Goal: Find specific page/section: Find specific page/section

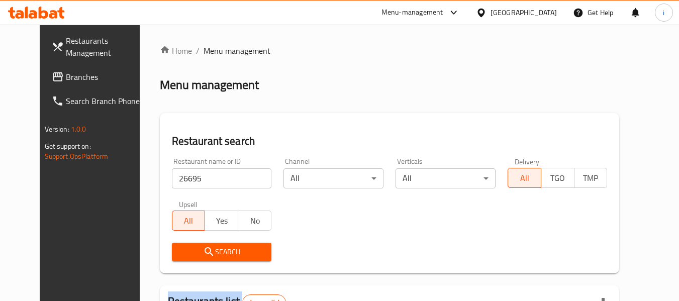
click at [66, 81] on span "Branches" at bounding box center [105, 77] width 79 height 12
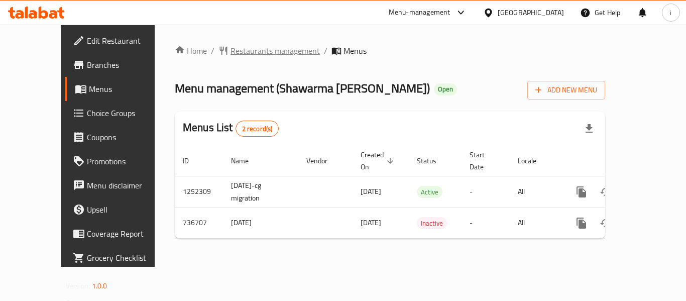
click at [231, 45] on span "Restaurants management" at bounding box center [275, 51] width 89 height 12
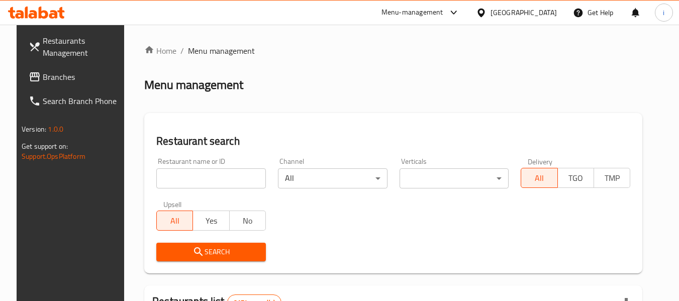
click at [47, 77] on span "Branches" at bounding box center [82, 77] width 79 height 12
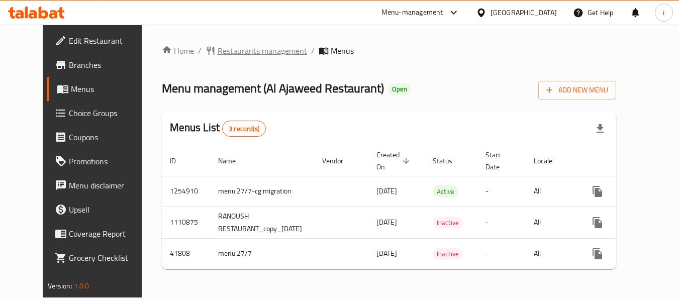
click at [230, 53] on span "Restaurants management" at bounding box center [262, 51] width 89 height 12
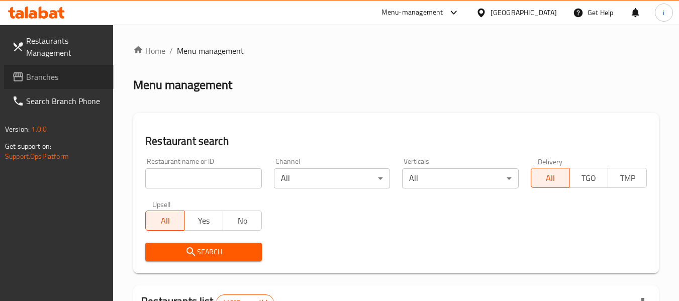
click at [57, 78] on span "Branches" at bounding box center [65, 77] width 79 height 12
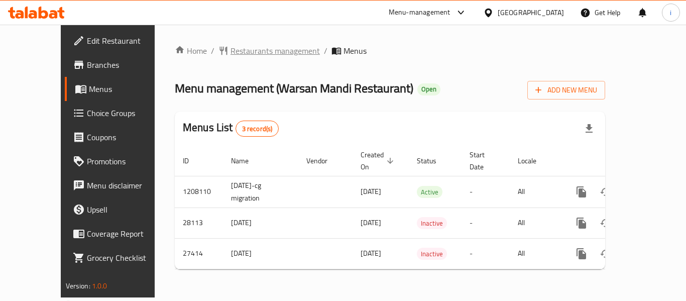
click at [231, 52] on span "Restaurants management" at bounding box center [275, 51] width 89 height 12
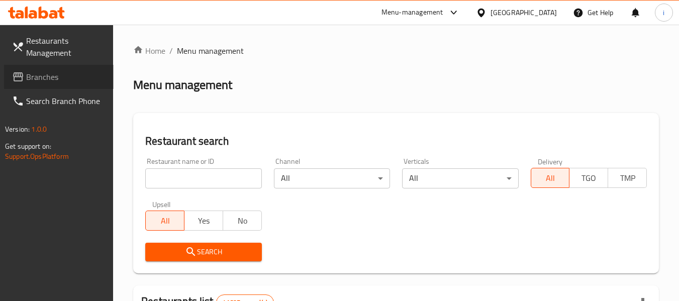
click at [56, 76] on span "Branches" at bounding box center [65, 77] width 79 height 12
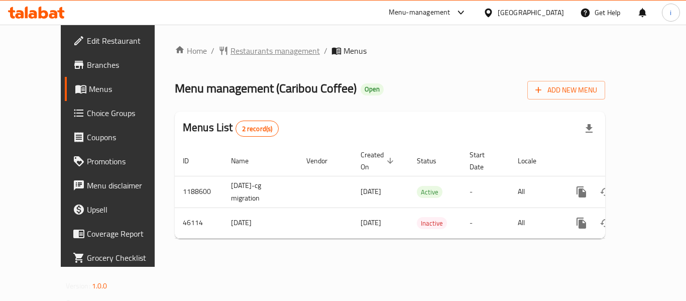
click at [231, 52] on span "Restaurants management" at bounding box center [275, 51] width 89 height 12
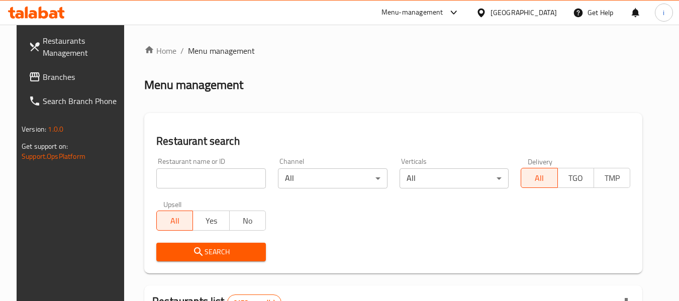
drag, startPoint x: 73, startPoint y: 77, endPoint x: 65, endPoint y: 78, distance: 7.6
click at [73, 77] on span "Branches" at bounding box center [82, 77] width 79 height 12
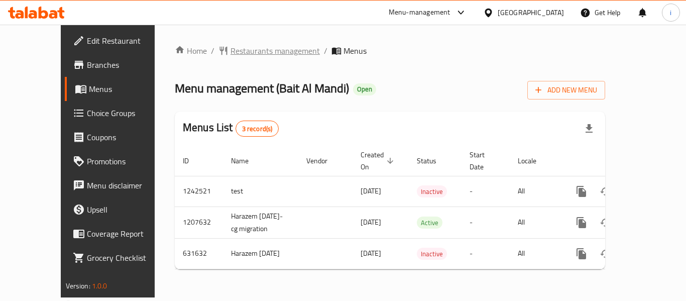
click at [263, 45] on span "Restaurants management" at bounding box center [275, 51] width 89 height 12
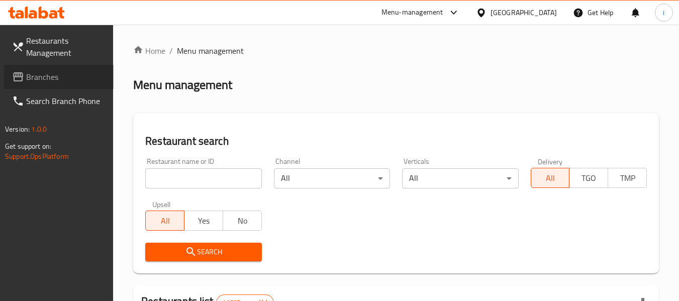
click at [74, 84] on link "Branches" at bounding box center [59, 77] width 110 height 24
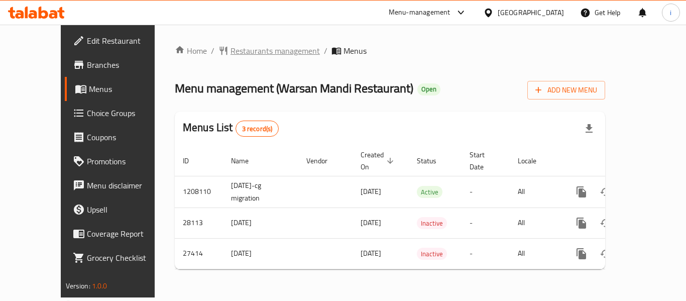
click at [244, 55] on span "Restaurants management" at bounding box center [275, 51] width 89 height 12
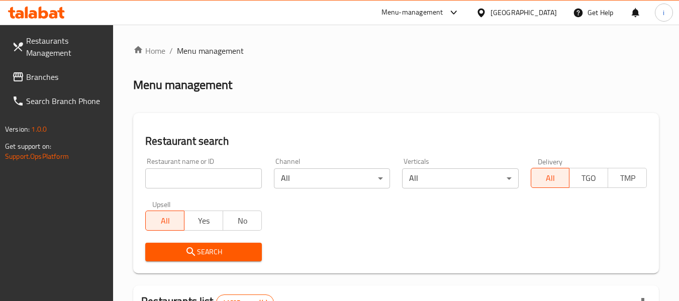
click at [65, 78] on span "Branches" at bounding box center [65, 77] width 79 height 12
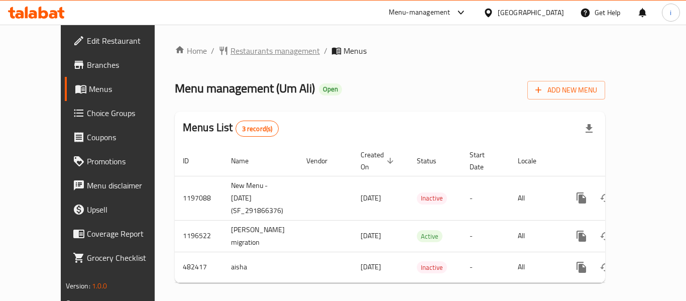
click at [248, 51] on span "Restaurants management" at bounding box center [275, 51] width 89 height 12
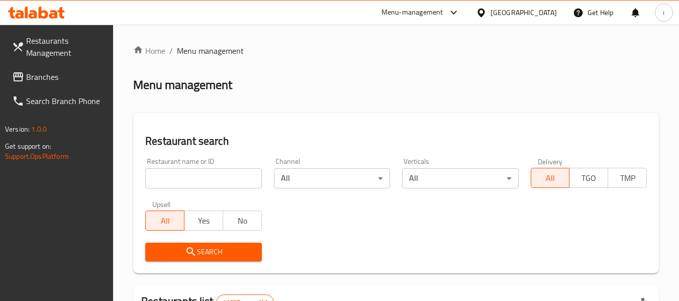
click at [185, 188] on input "search" at bounding box center [203, 178] width 116 height 20
paste input "633827"
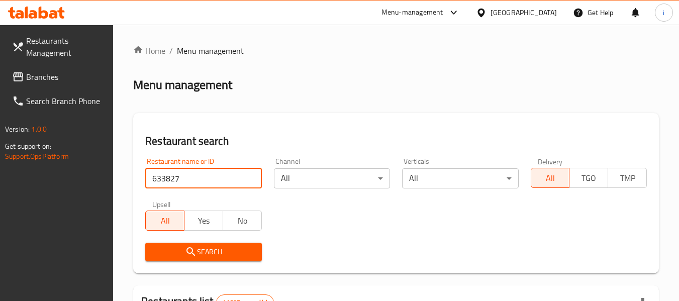
type input "633827"
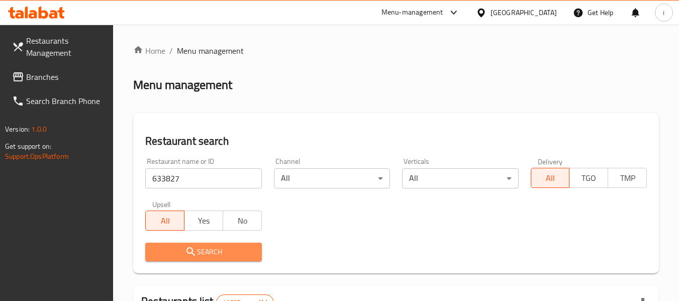
click at [200, 257] on span "Search" at bounding box center [203, 252] width 100 height 13
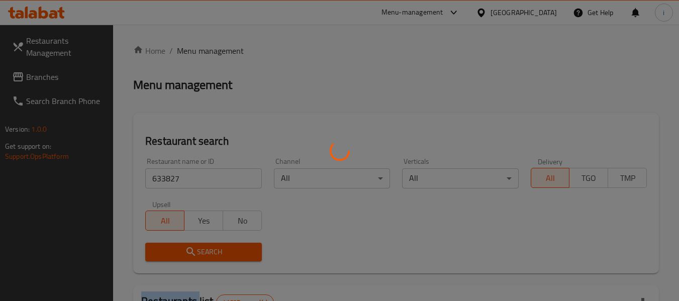
click at [200, 257] on div at bounding box center [339, 150] width 679 height 301
